Goal: Obtain resource: Download file/media

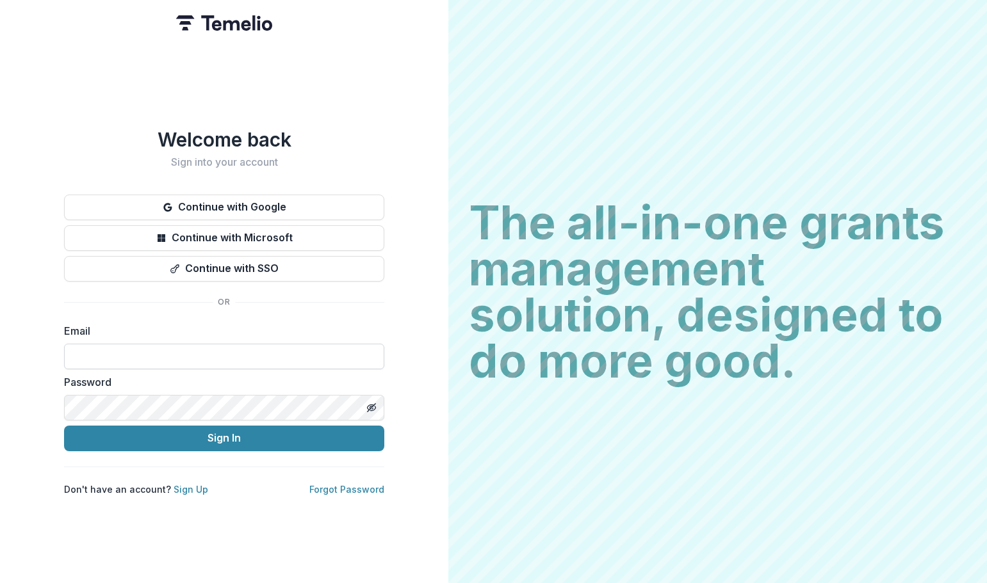
click at [204, 357] on input at bounding box center [224, 357] width 320 height 26
type input "**********"
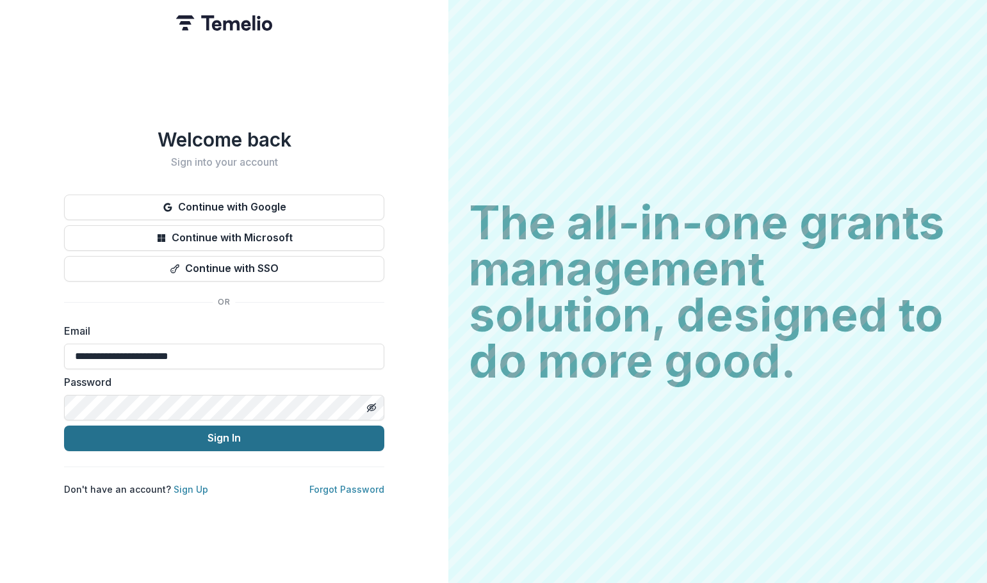
click at [195, 431] on button "Sign In" at bounding box center [224, 439] width 320 height 26
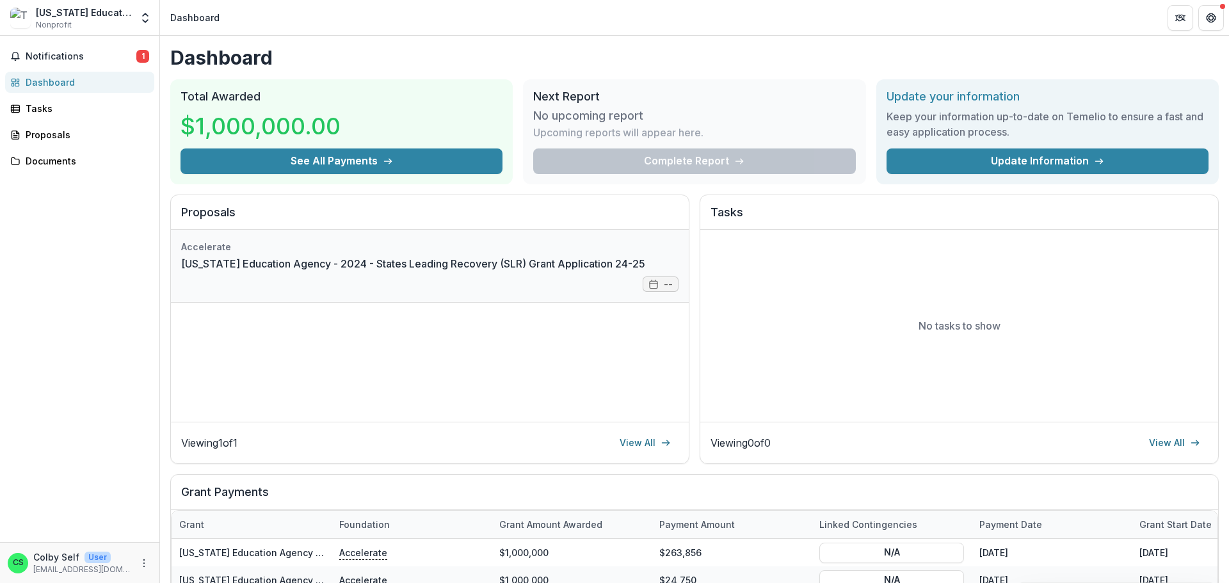
click at [336, 268] on link "Texas Education Agency - 2024 - States Leading Recovery (SLR) Grant Application…" at bounding box center [413, 263] width 464 height 15
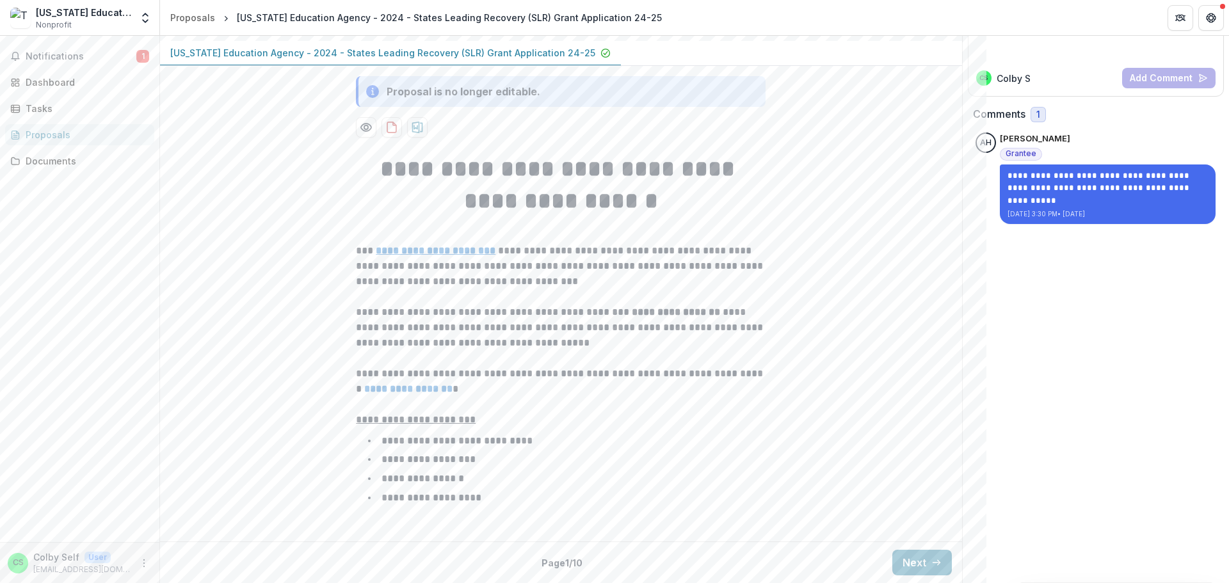
scroll to position [244, 0]
click at [911, 562] on button "Next" at bounding box center [922, 563] width 60 height 26
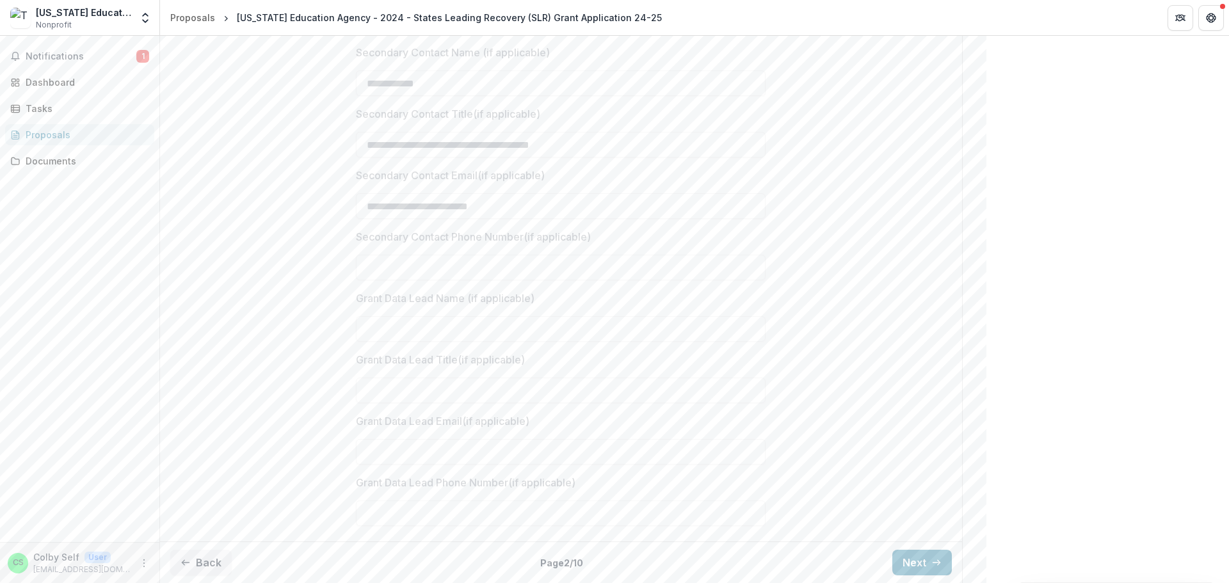
scroll to position [975, 0]
click at [909, 563] on button "Next" at bounding box center [922, 563] width 60 height 26
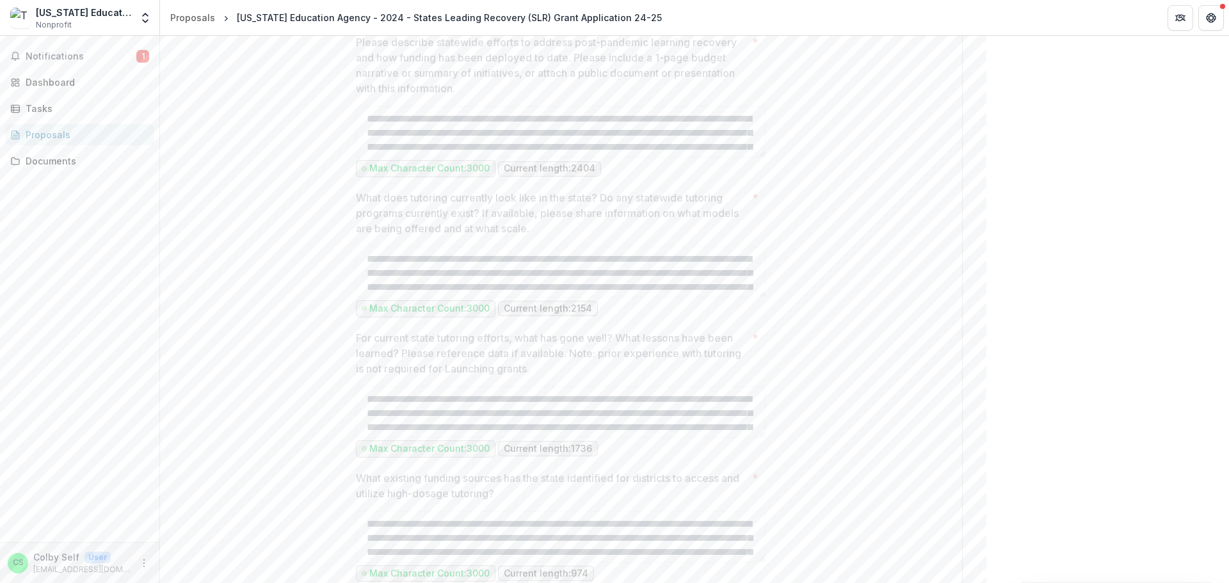
scroll to position [551, 0]
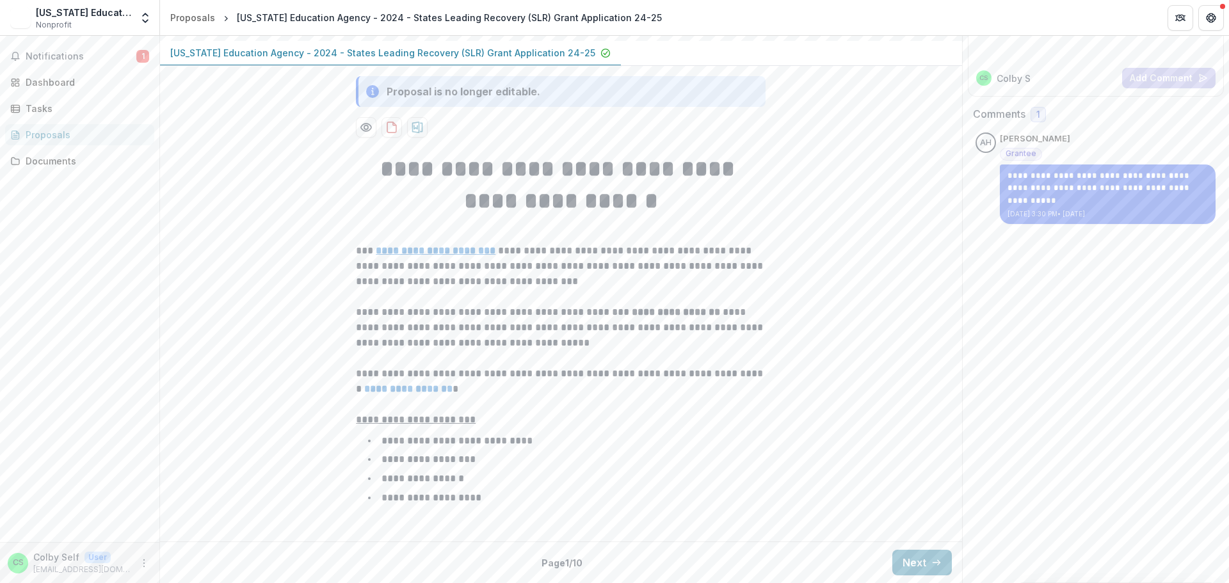
scroll to position [244, 0]
click at [914, 562] on button "Next" at bounding box center [922, 563] width 60 height 26
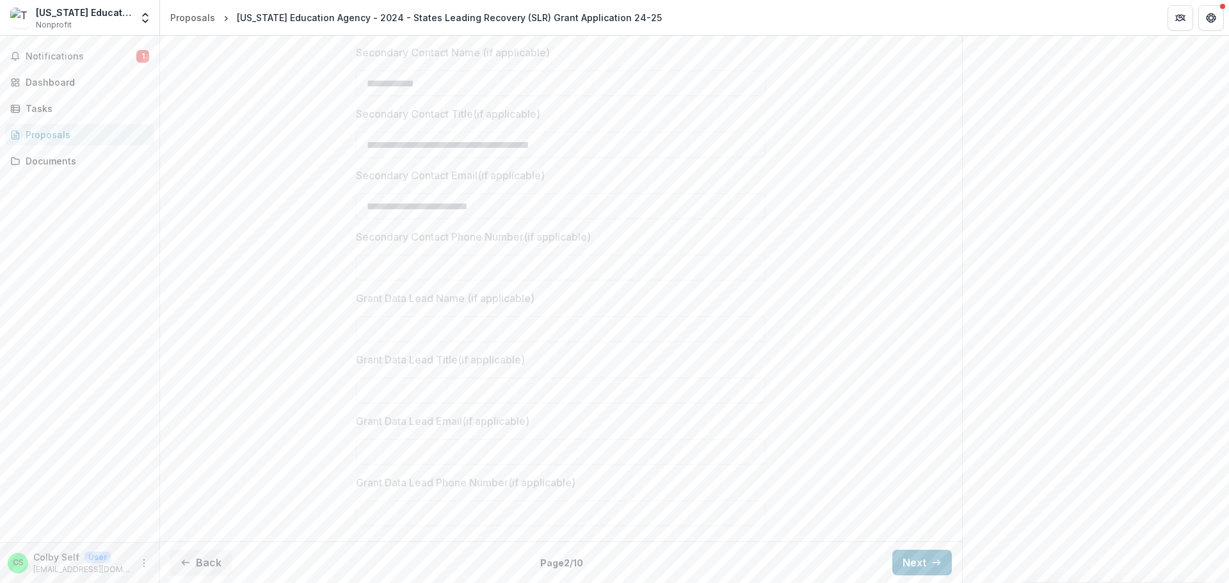
scroll to position [975, 0]
click at [914, 558] on button "Next" at bounding box center [922, 563] width 60 height 26
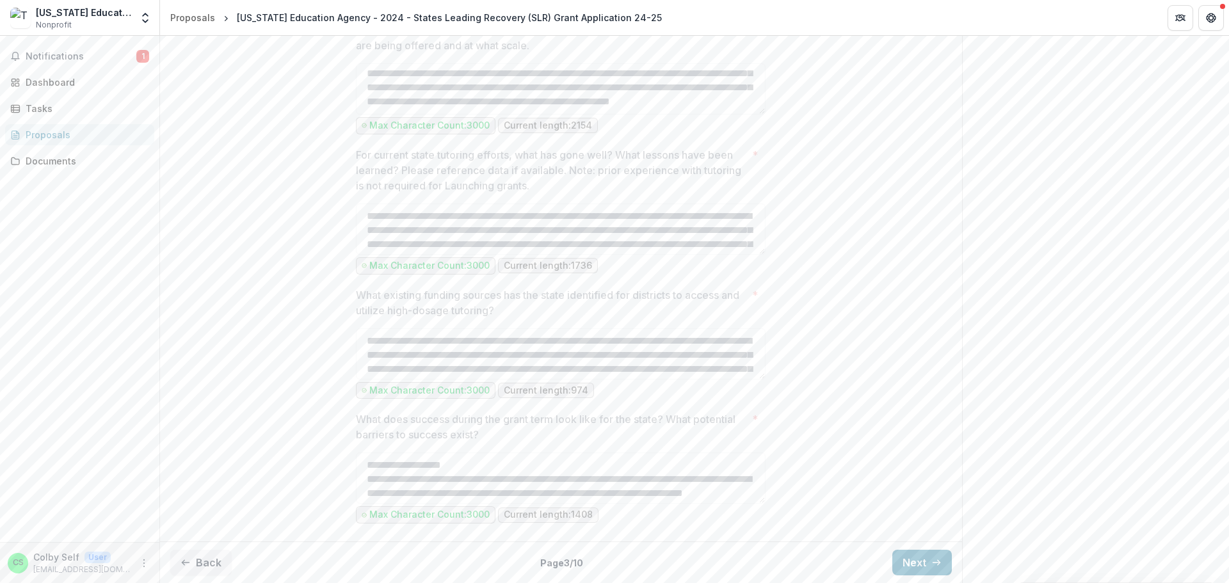
scroll to position [807, 0]
click at [916, 565] on button "Next" at bounding box center [922, 563] width 60 height 26
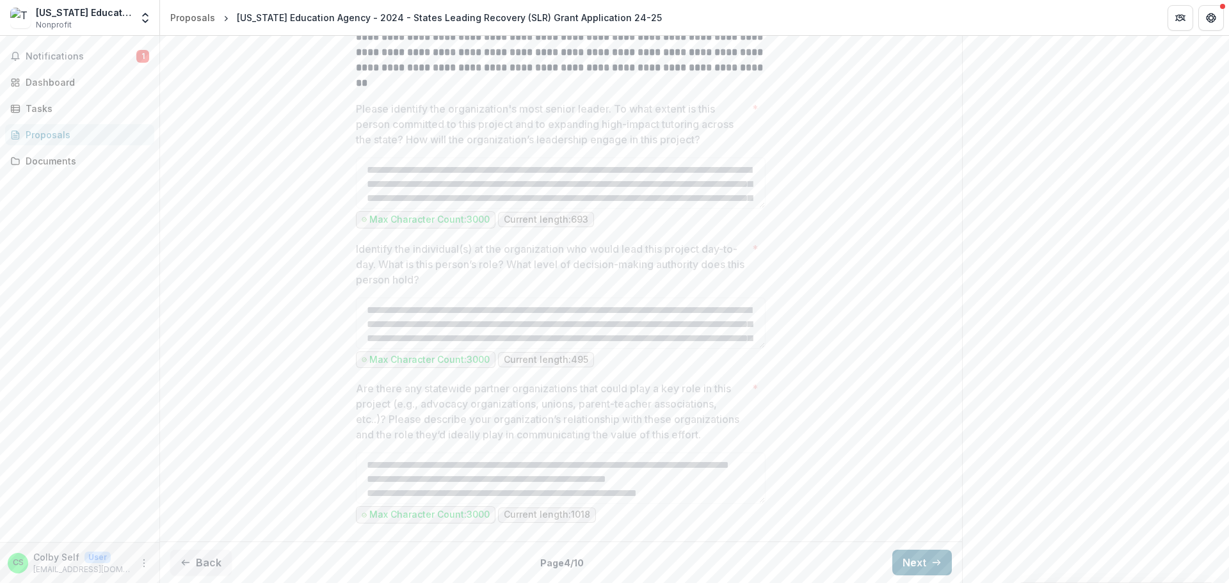
scroll to position [464, 0]
click at [923, 563] on button "Next" at bounding box center [922, 563] width 60 height 26
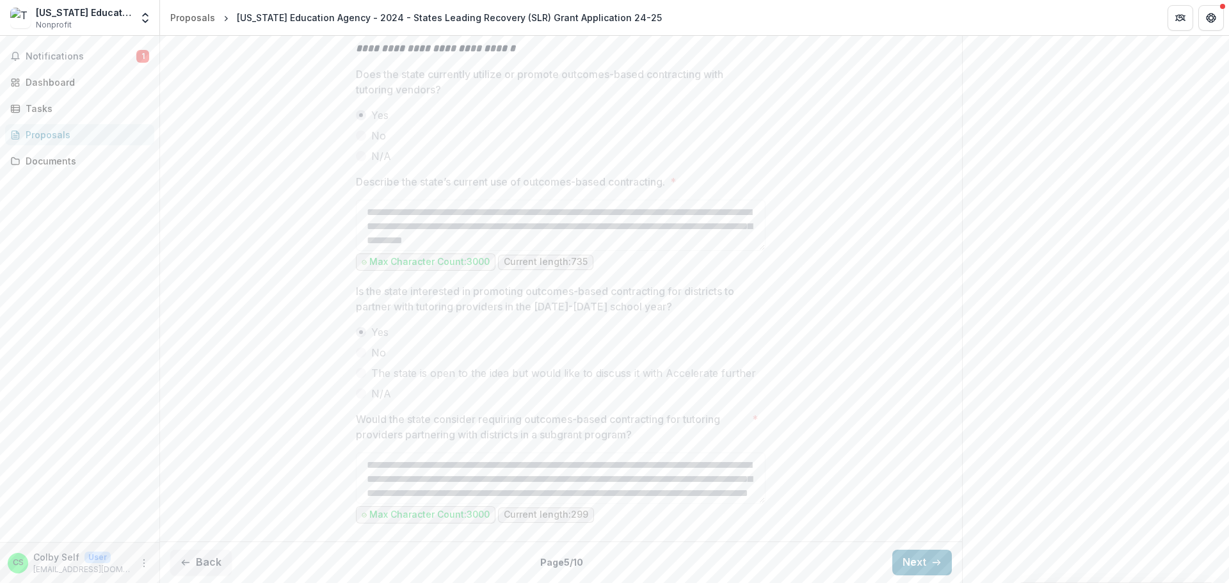
scroll to position [2173, 0]
click at [915, 559] on button "Next" at bounding box center [922, 563] width 60 height 26
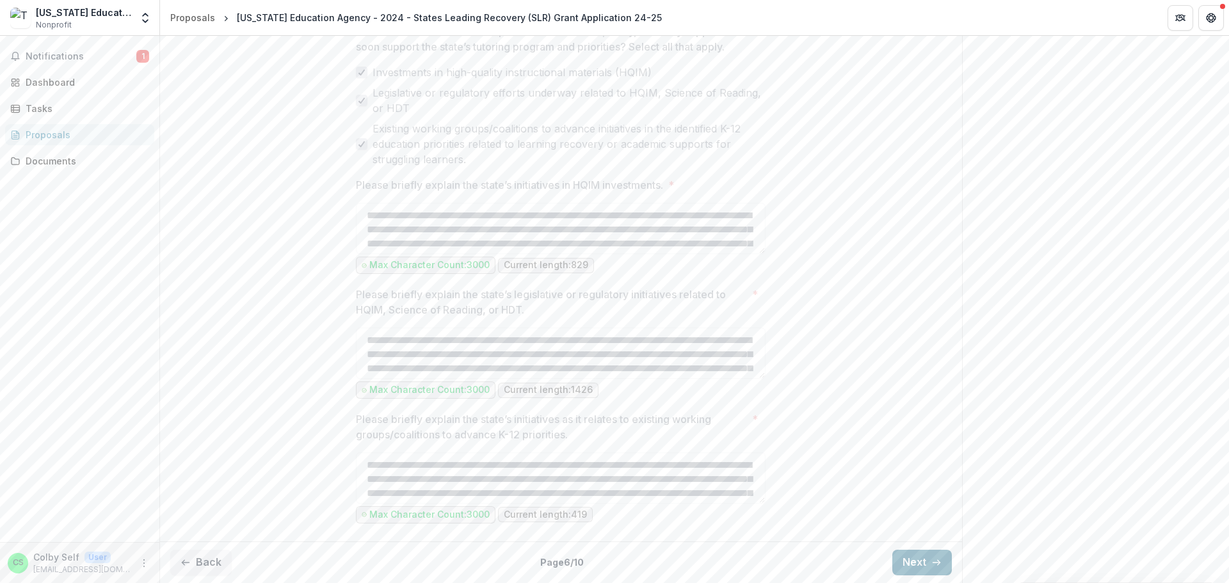
click at [919, 562] on button "Next" at bounding box center [922, 563] width 60 height 26
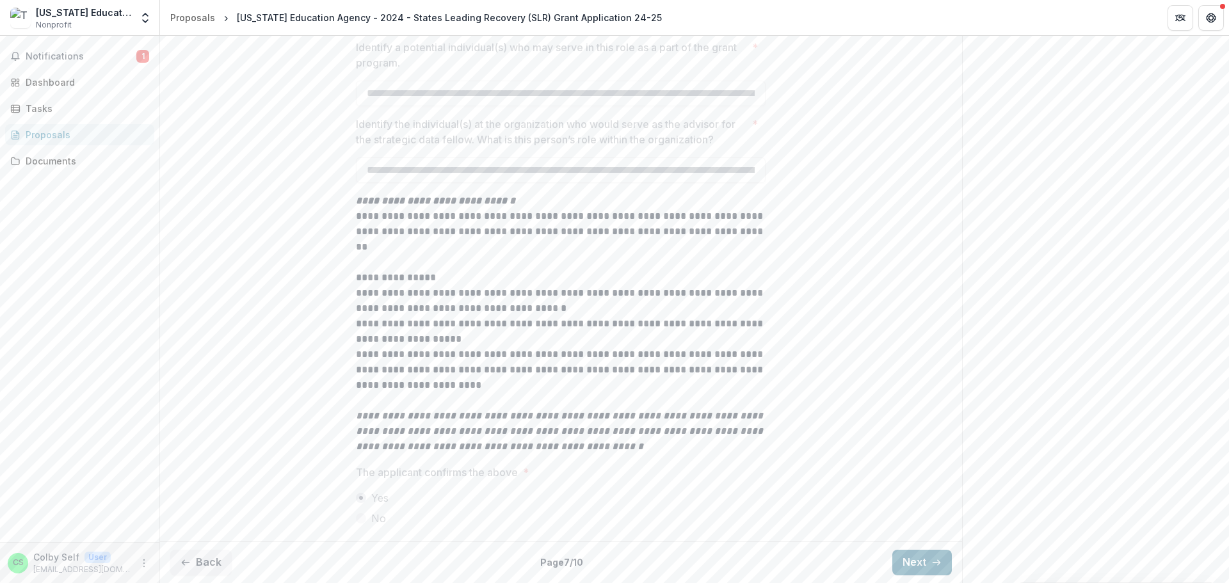
click at [919, 562] on button "Next" at bounding box center [922, 563] width 60 height 26
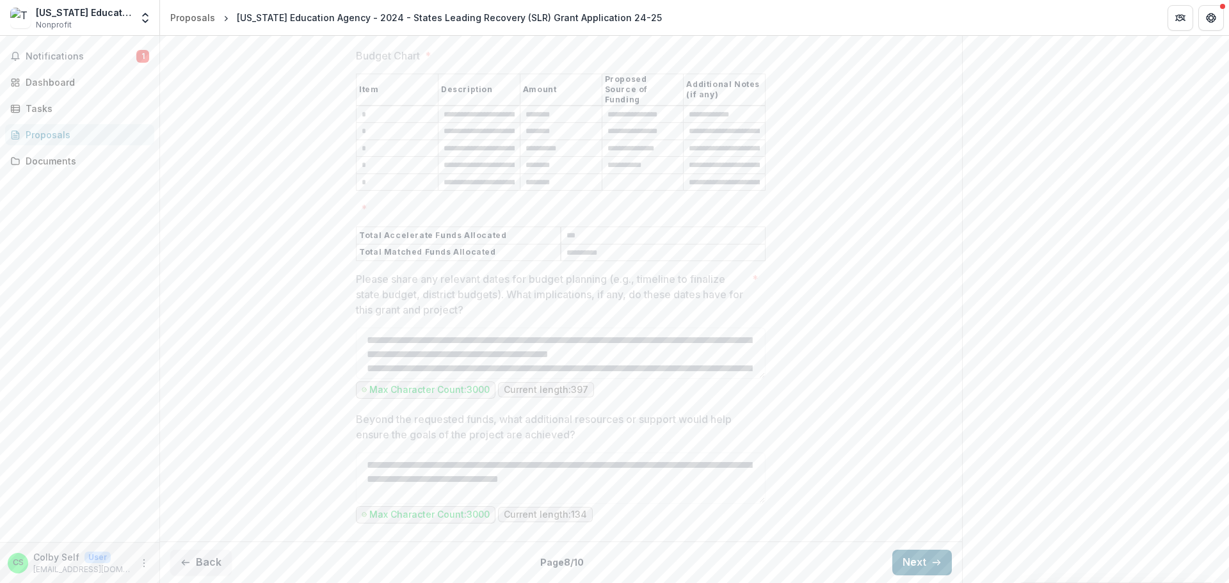
click at [919, 562] on button "Next" at bounding box center [922, 563] width 60 height 26
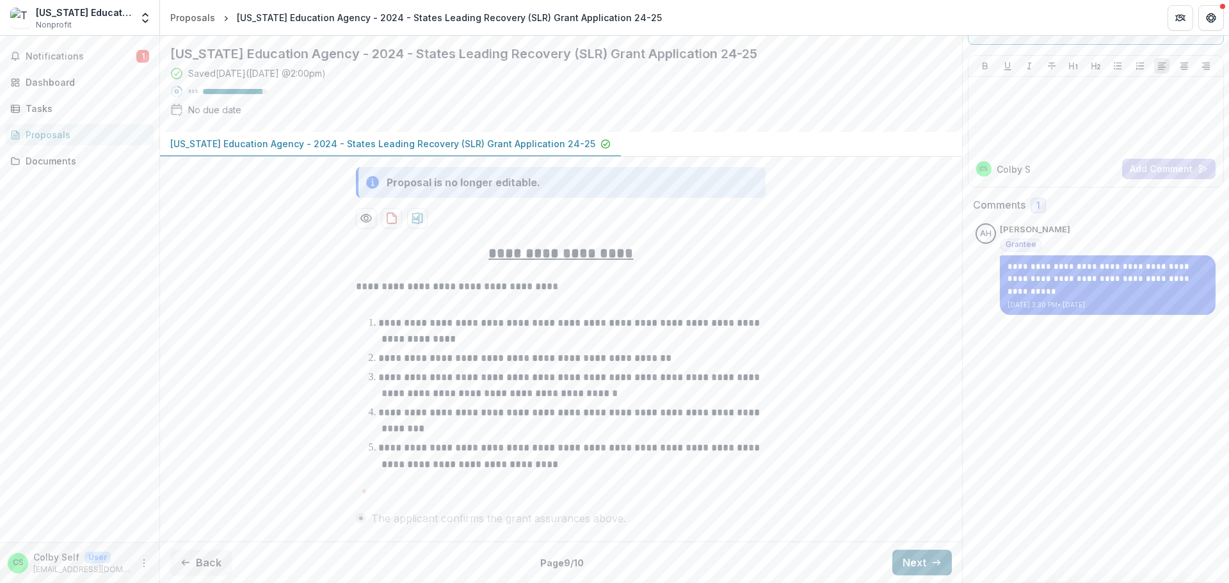
click at [919, 562] on button "Next" at bounding box center [922, 563] width 60 height 26
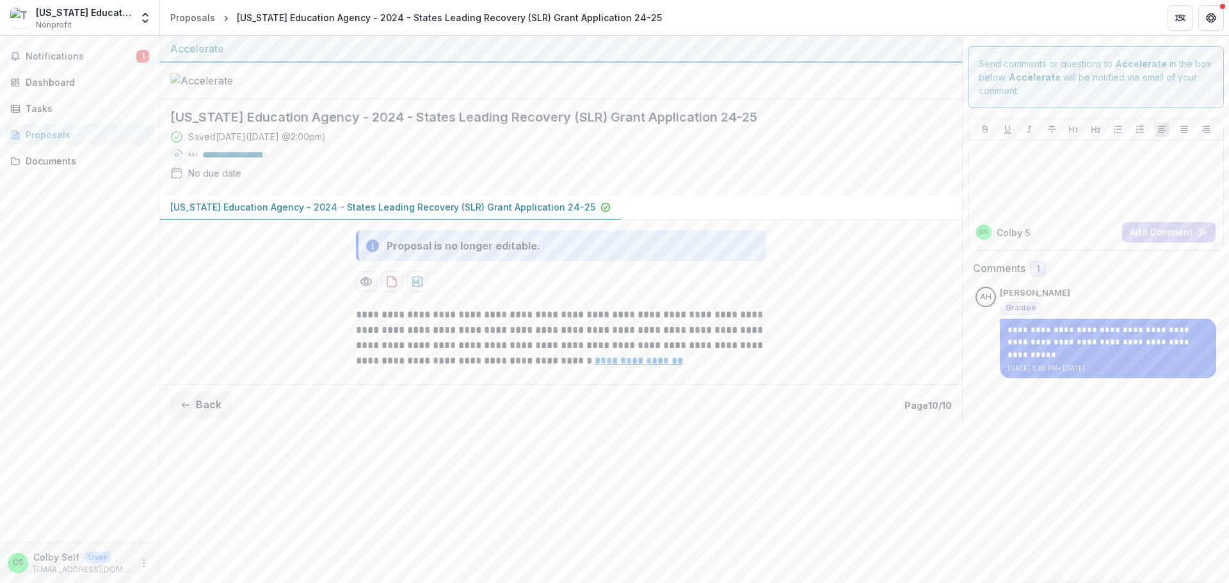
scroll to position [0, 0]
click at [393, 287] on icon "download-proposal" at bounding box center [391, 282] width 9 height 10
